Goal: Information Seeking & Learning: Understand process/instructions

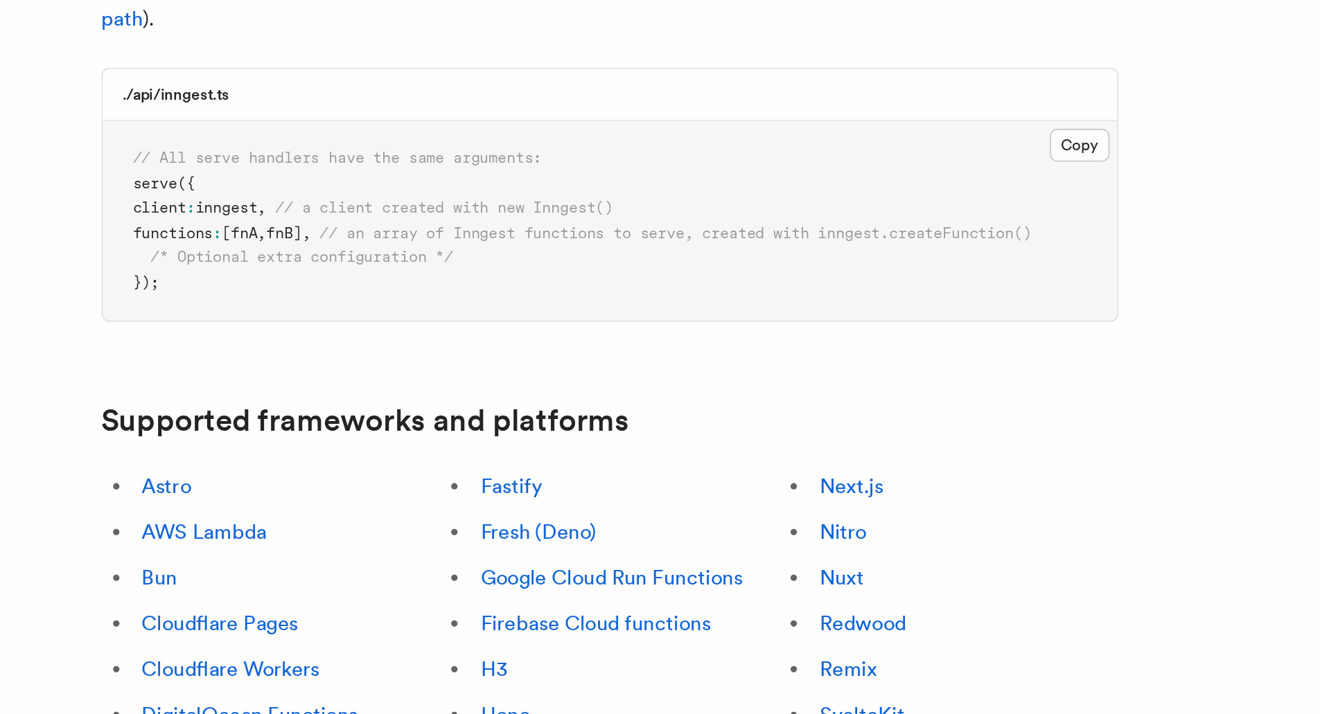
scroll to position [396, 0]
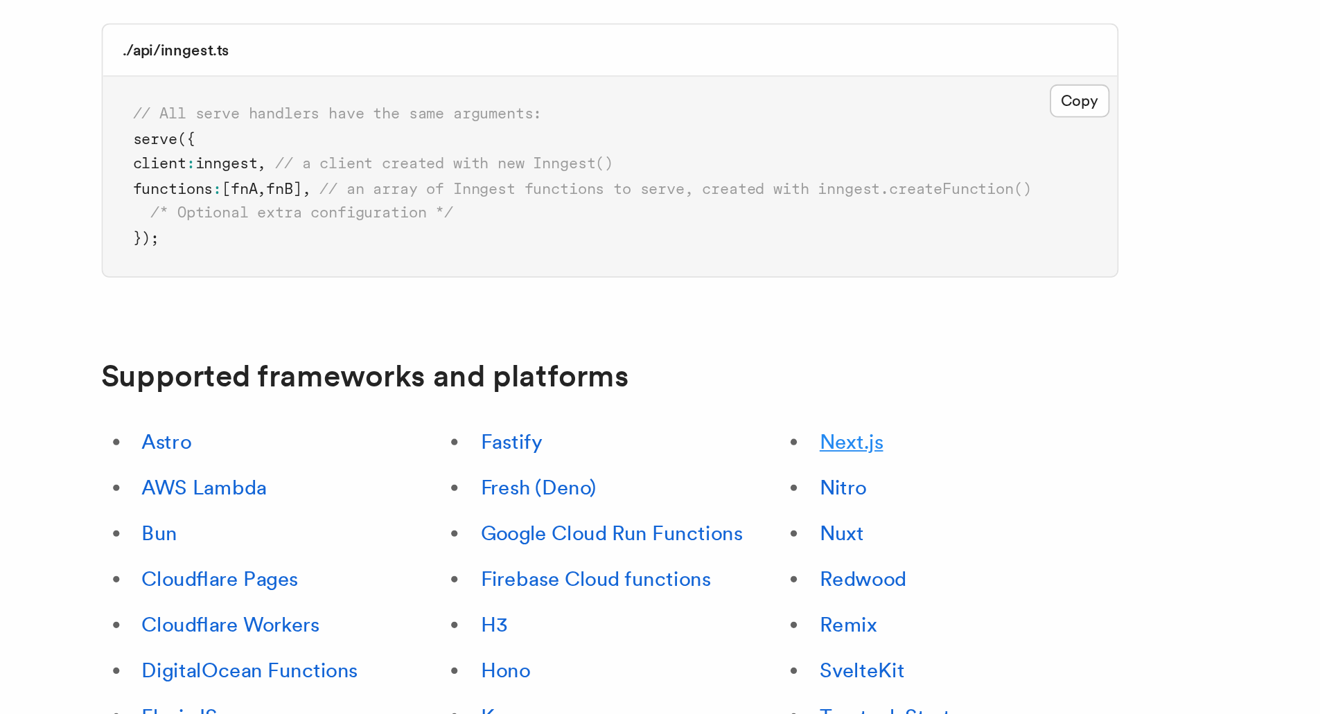
click at [751, 559] on link "Next.js" at bounding box center [753, 565] width 35 height 13
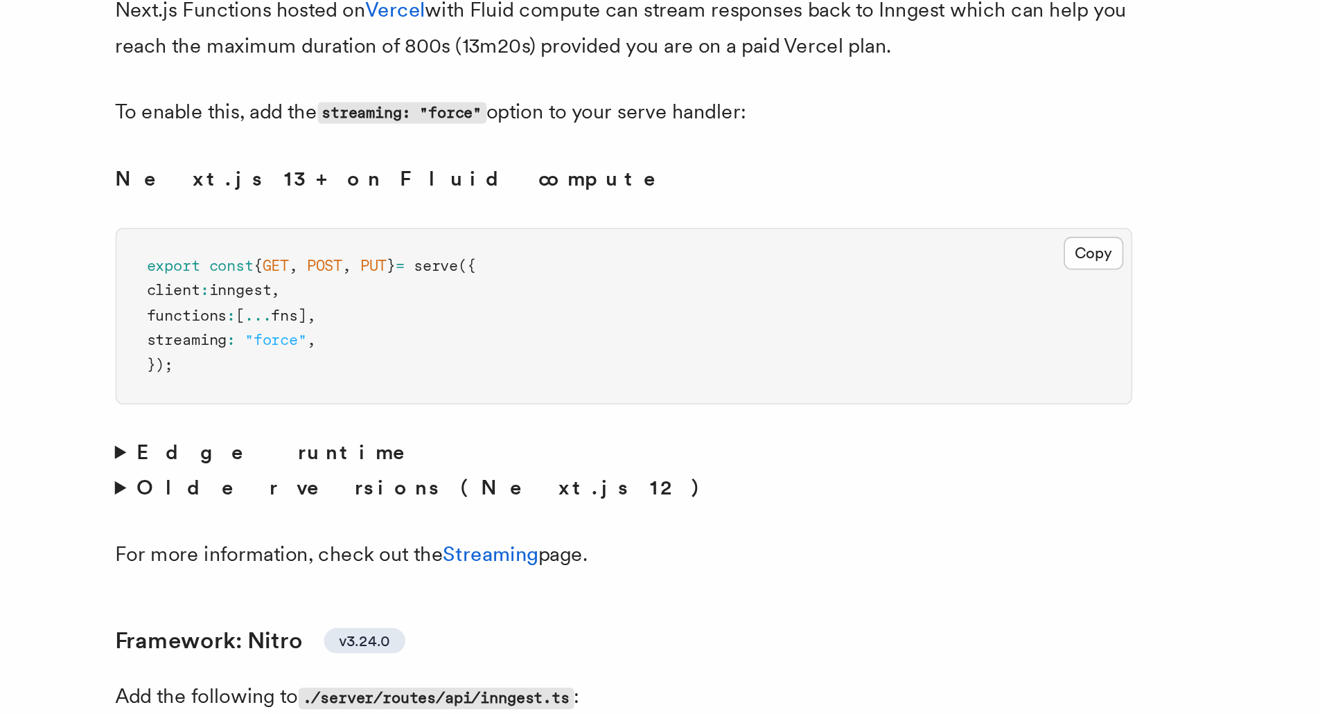
scroll to position [9120, 0]
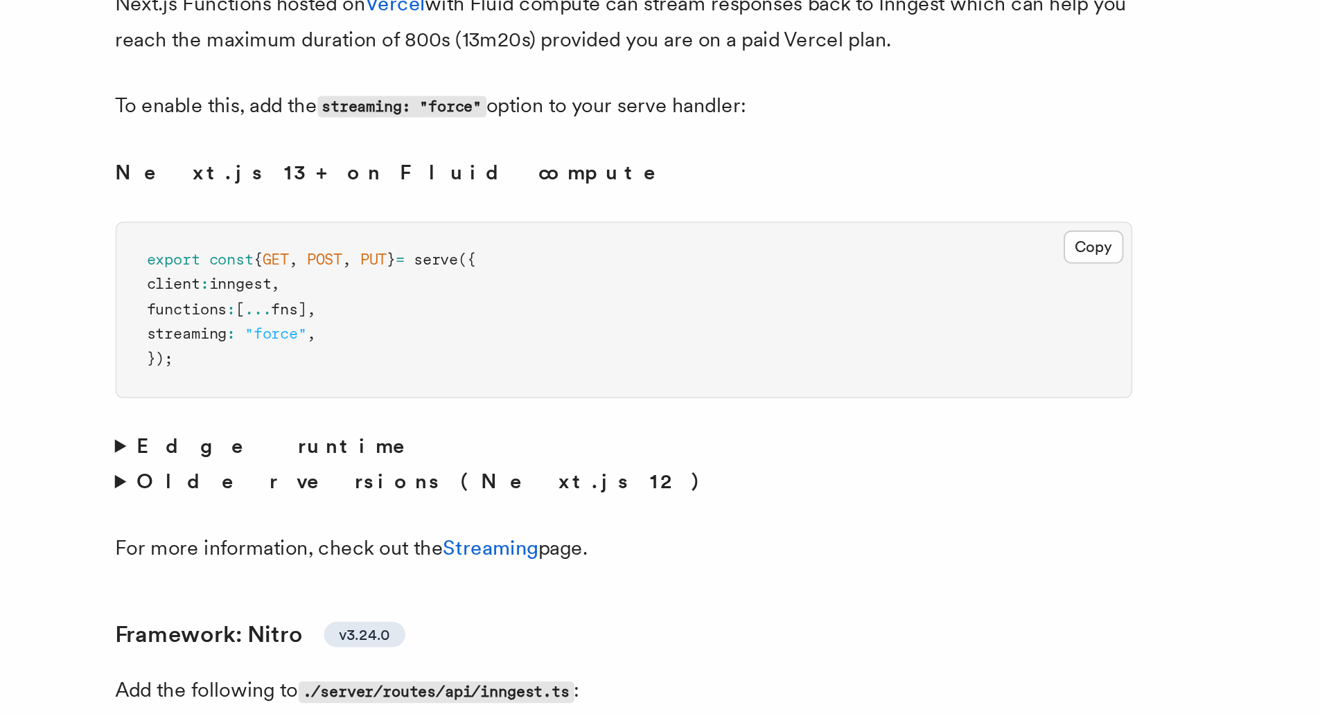
click at [689, 692] on p "Add the following to ./server/routes/api/inngest.ts :" at bounding box center [621, 702] width 554 height 20
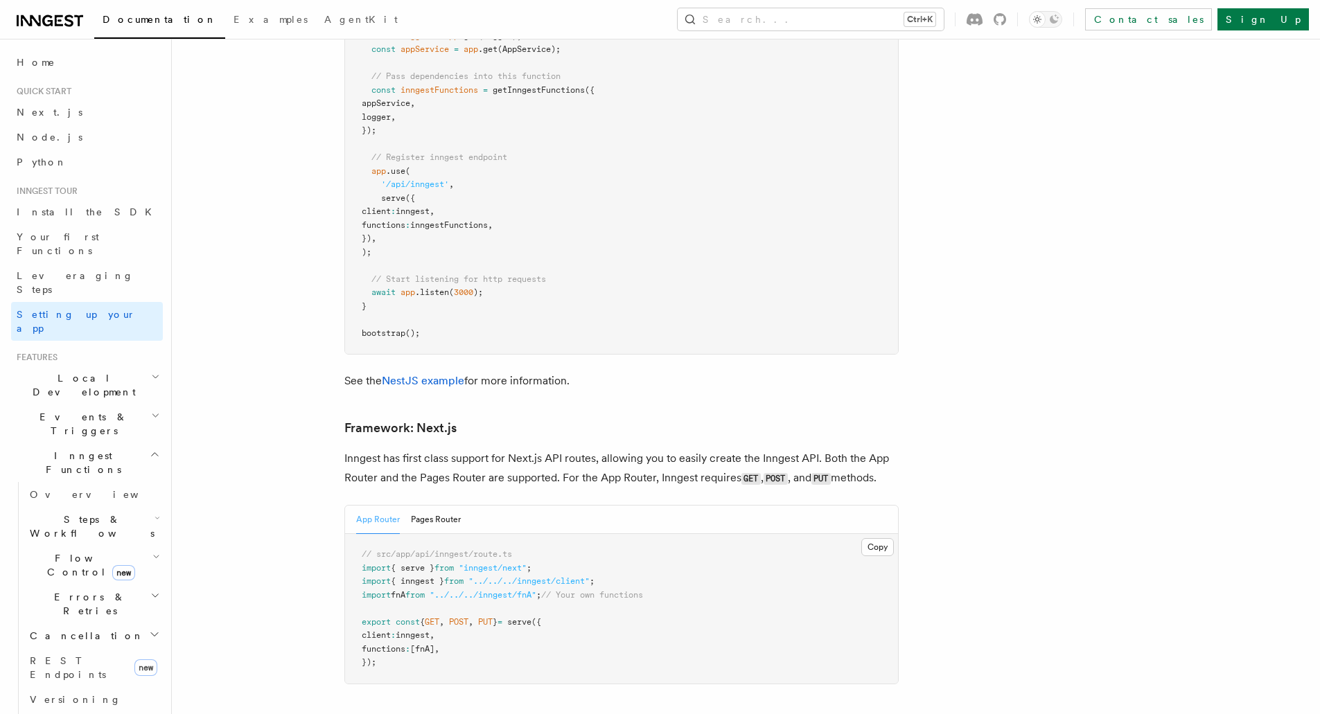
scroll to position [8845, 0]
